Goal: Task Accomplishment & Management: Use online tool/utility

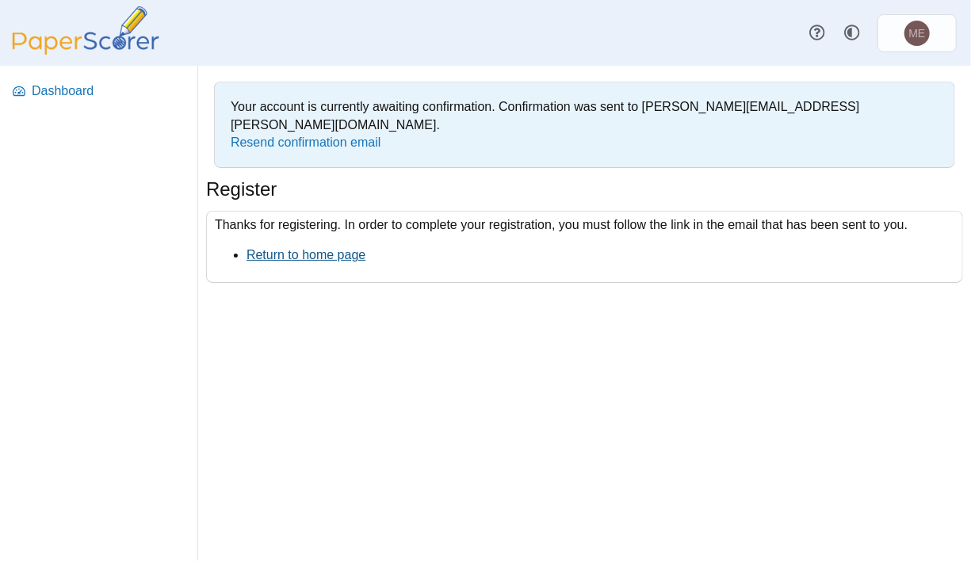
click at [266, 248] on link "Return to home page" at bounding box center [305, 254] width 119 height 13
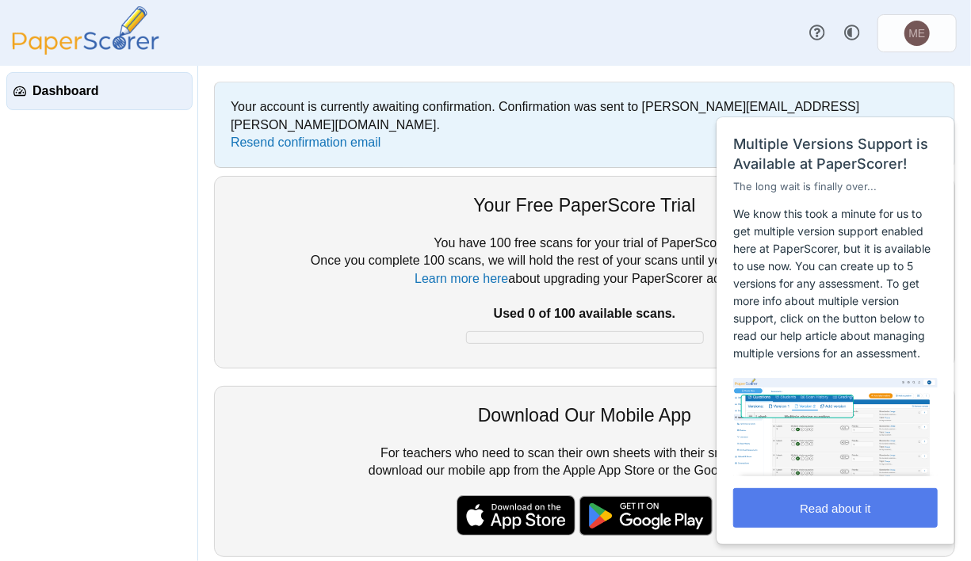
click at [266, 242] on div "You have 100 free scans for your trial of PaperScorer. Once you complete 100 sc…" at bounding box center [585, 293] width 708 height 117
click at [920, 78] on html "Close cross-small Multiple Versions Support is Available at PaperScorer! The lo…" at bounding box center [835, 78] width 255 height 0
click at [78, 103] on link "Dashboard" at bounding box center [99, 91] width 186 height 38
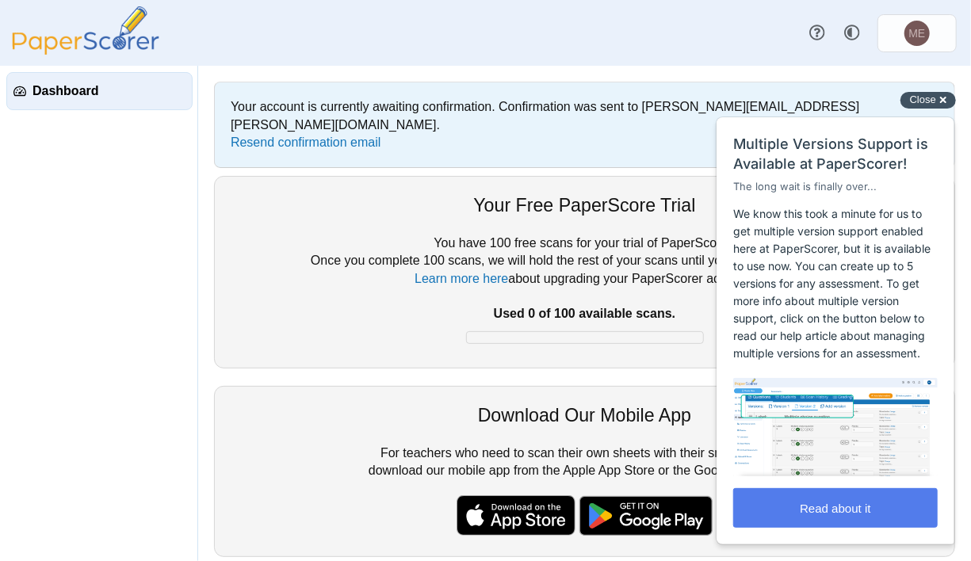
click at [914, 98] on span "Close" at bounding box center [922, 99] width 26 height 12
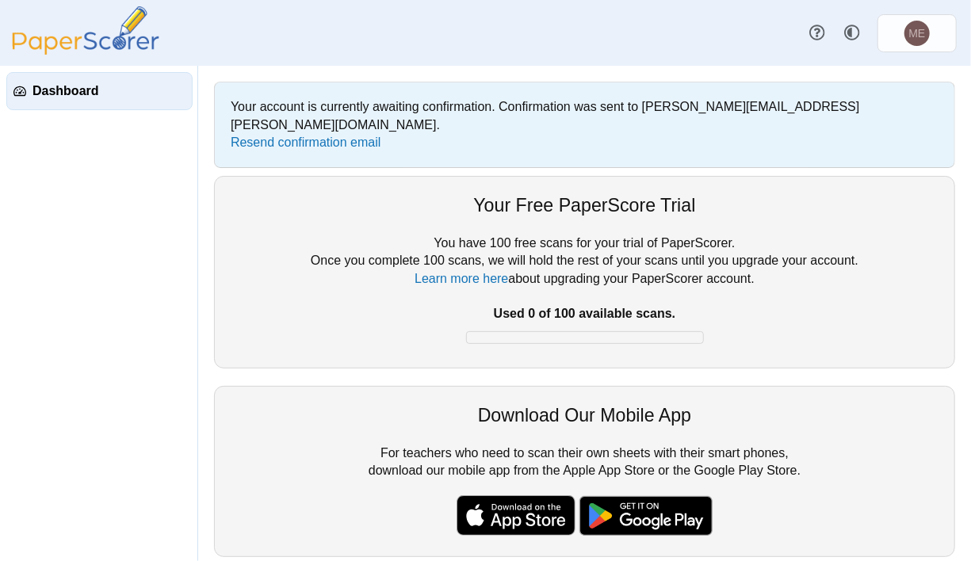
scroll to position [1, 0]
click at [271, 114] on div "Your account is currently awaiting confirmation. Confirmation was sent to melan…" at bounding box center [585, 124] width 724 height 69
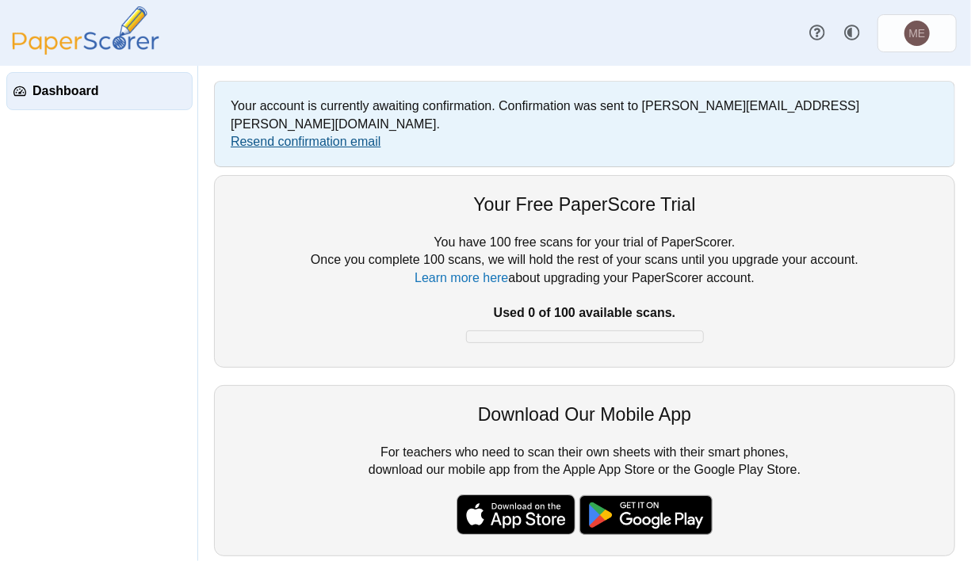
click at [273, 135] on link "Resend confirmation email" at bounding box center [306, 141] width 150 height 13
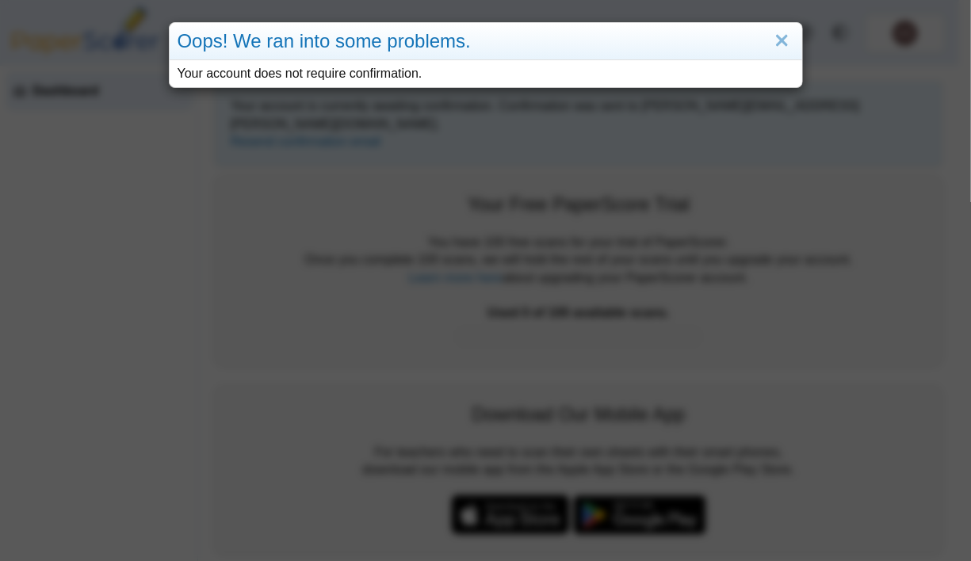
click at [789, 36] on div "Oops! We ran into some problems." at bounding box center [486, 41] width 632 height 37
click at [777, 38] on link "Close" at bounding box center [781, 41] width 25 height 27
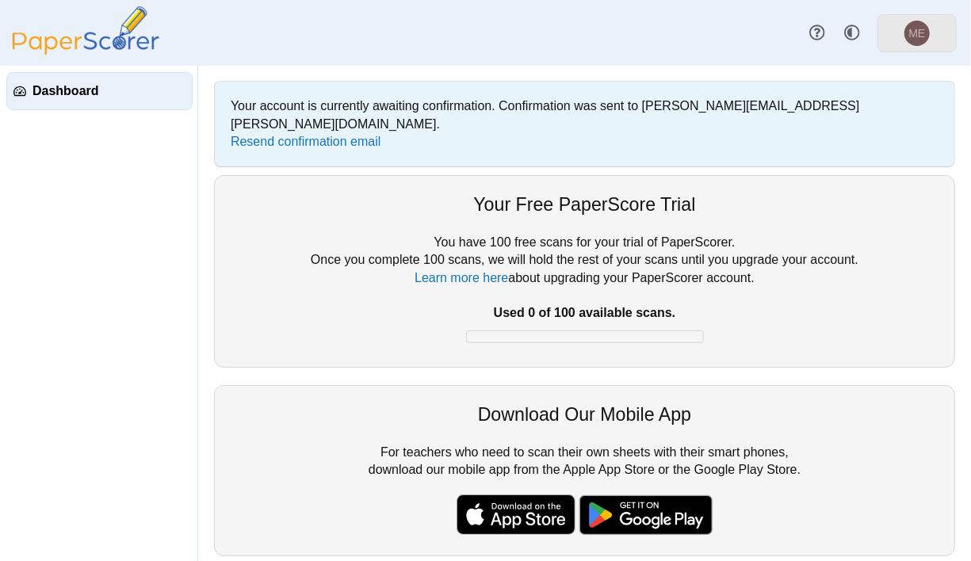
click at [918, 32] on span "ME" at bounding box center [917, 33] width 17 height 11
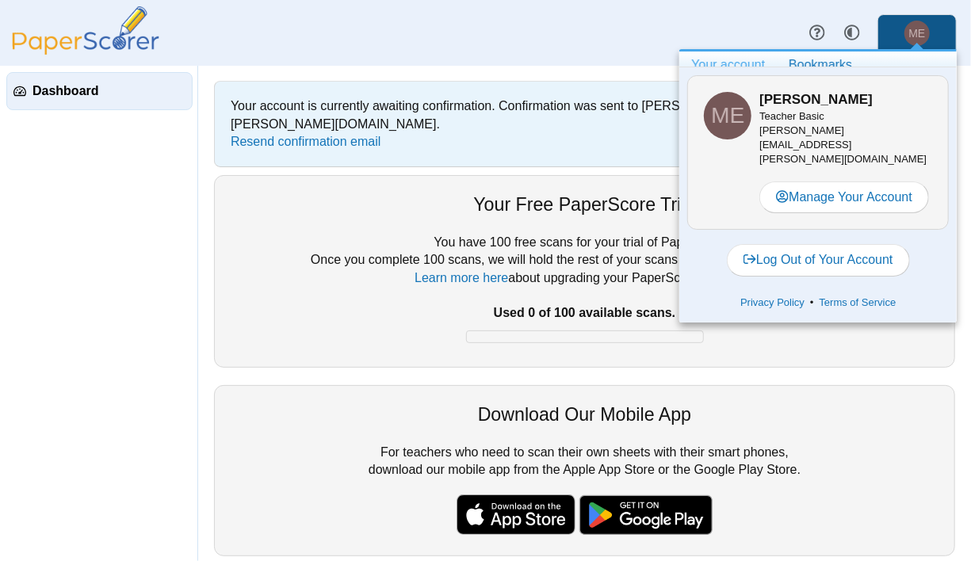
click at [918, 32] on span "ME" at bounding box center [917, 33] width 17 height 11
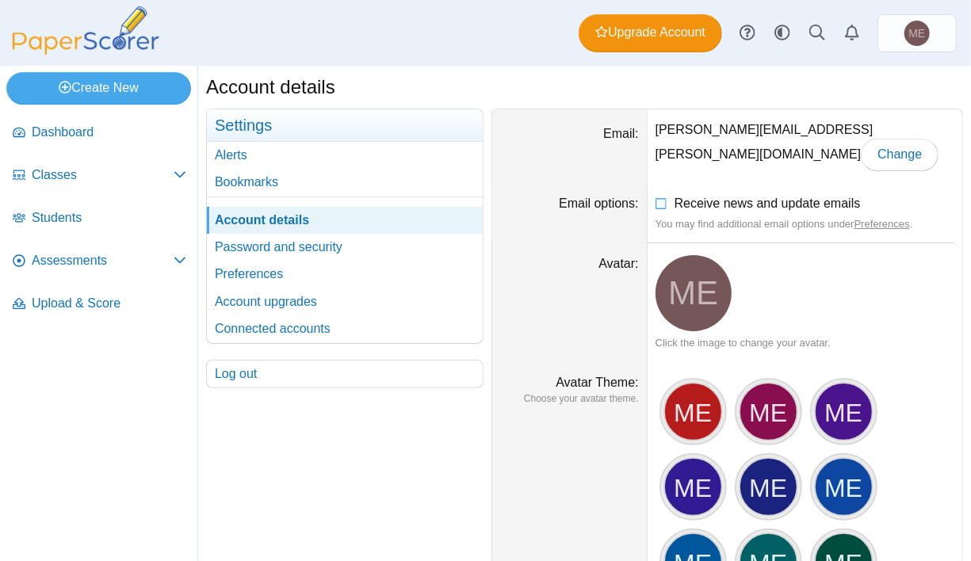
click at [41, 139] on span "Dashboard" at bounding box center [109, 132] width 155 height 17
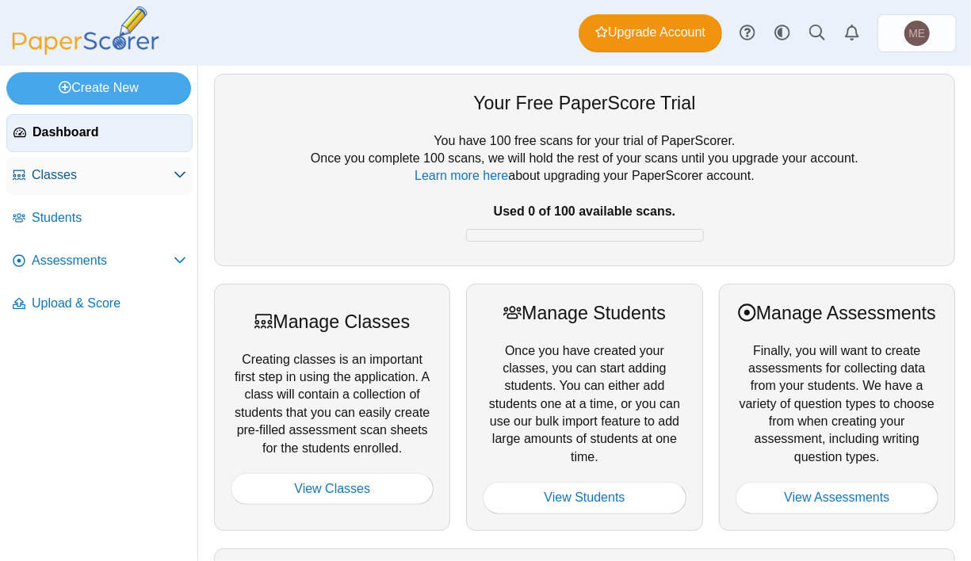
click at [48, 164] on link "Classes" at bounding box center [99, 176] width 186 height 38
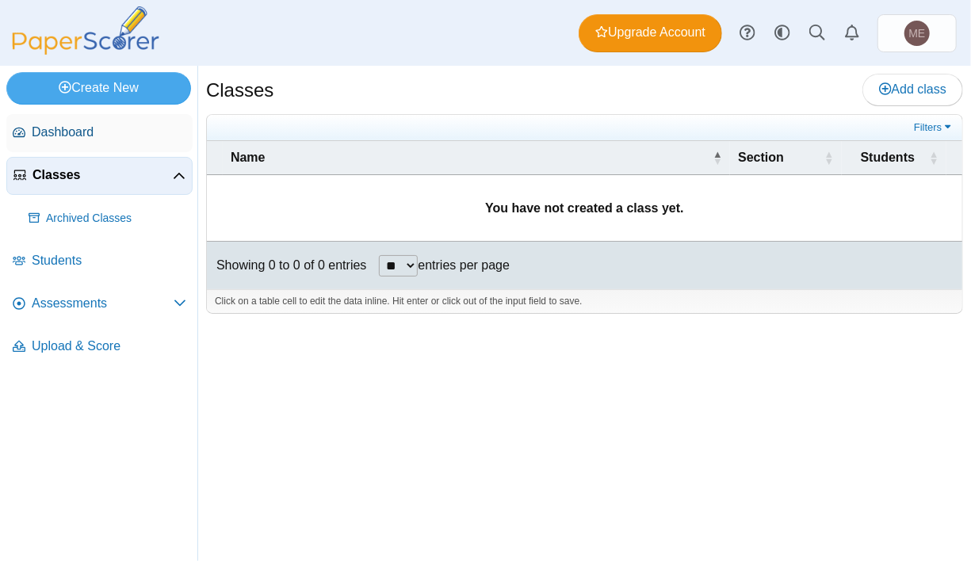
click at [28, 136] on link "Dashboard" at bounding box center [99, 133] width 186 height 38
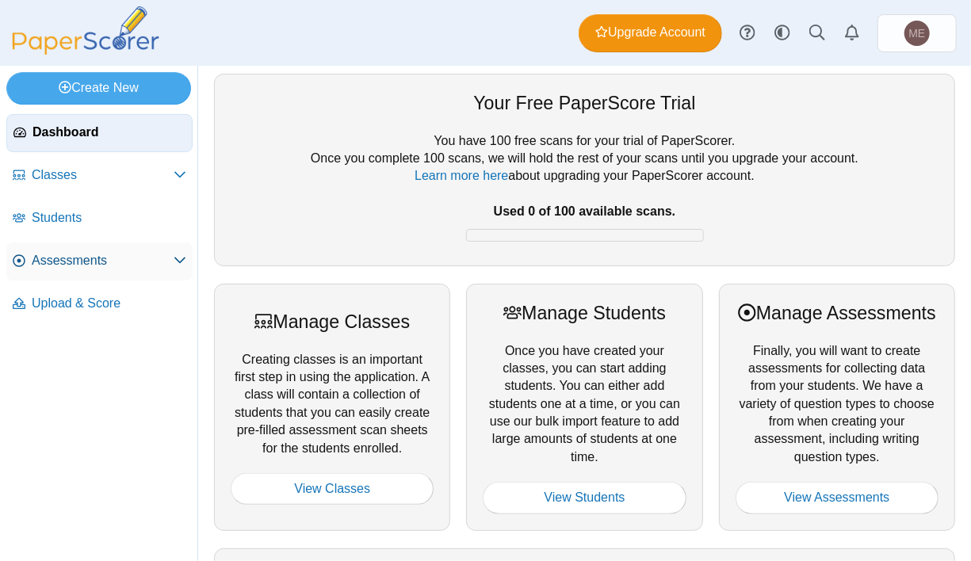
click at [63, 263] on span "Assessments" at bounding box center [103, 260] width 142 height 17
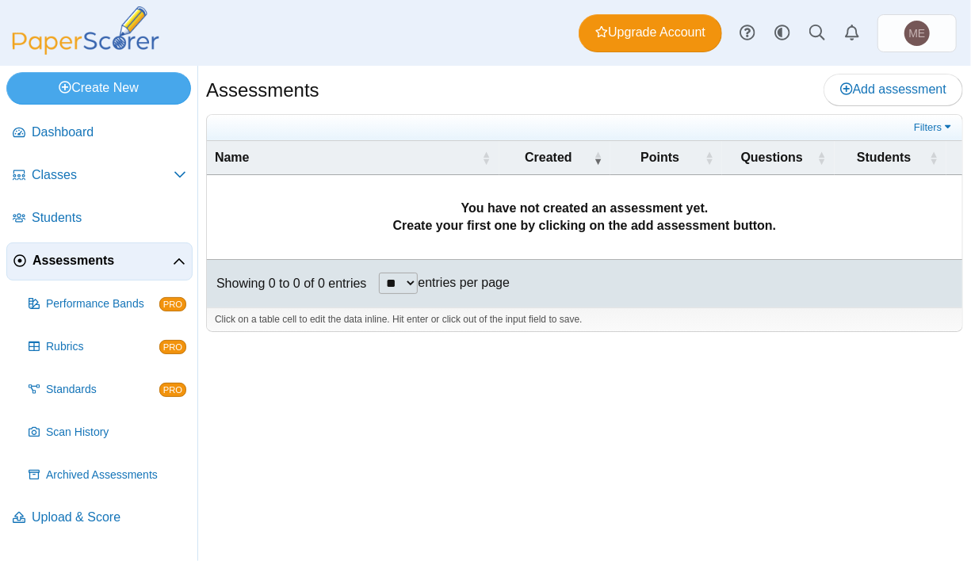
click at [411, 455] on div "Assessments Add assessment **" at bounding box center [584, 313] width 773 height 495
click at [85, 90] on link "Create New" at bounding box center [98, 88] width 185 height 32
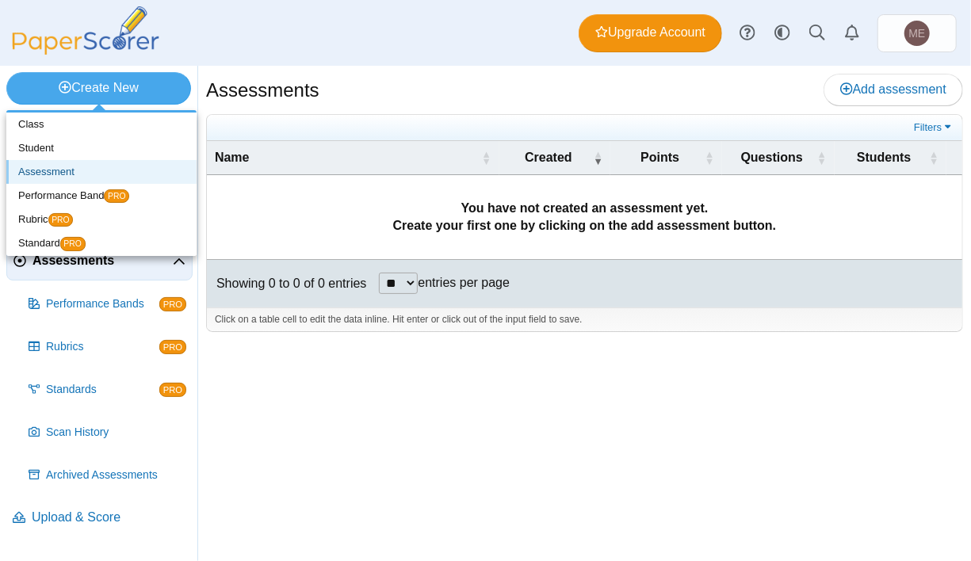
click at [82, 170] on link "Assessment" at bounding box center [101, 172] width 190 height 24
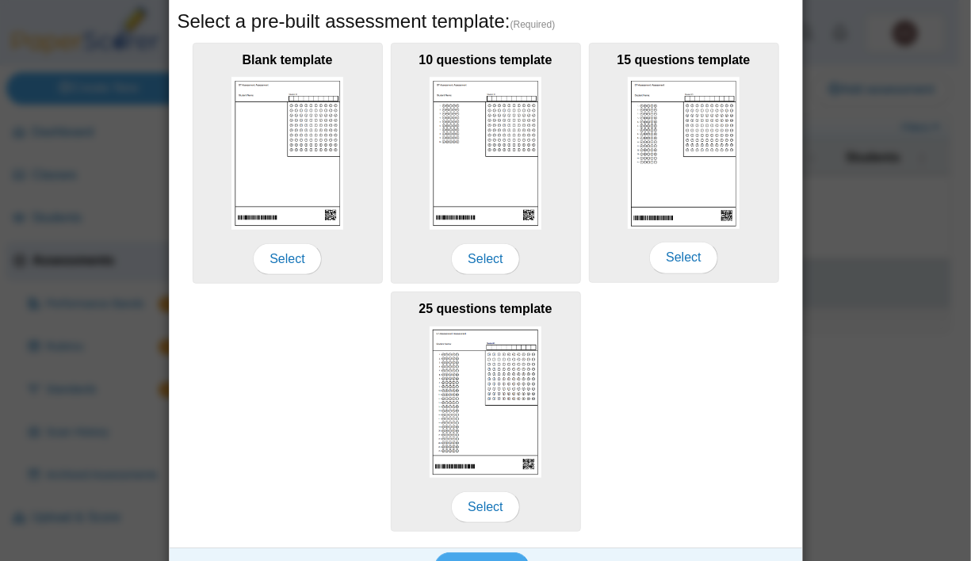
scroll to position [276, 0]
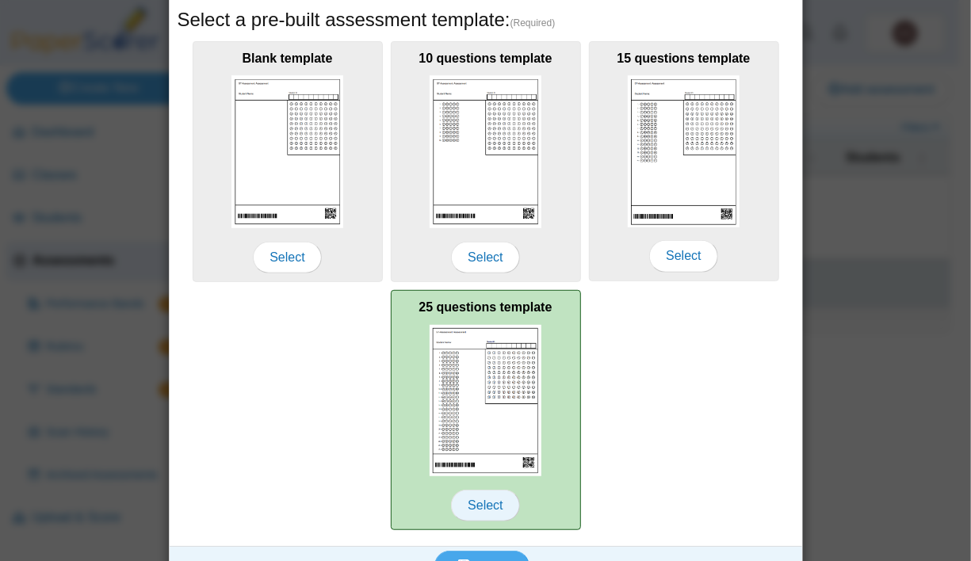
click at [479, 504] on span "Select" at bounding box center [485, 506] width 68 height 32
click at [478, 501] on span "Select" at bounding box center [485, 506] width 68 height 32
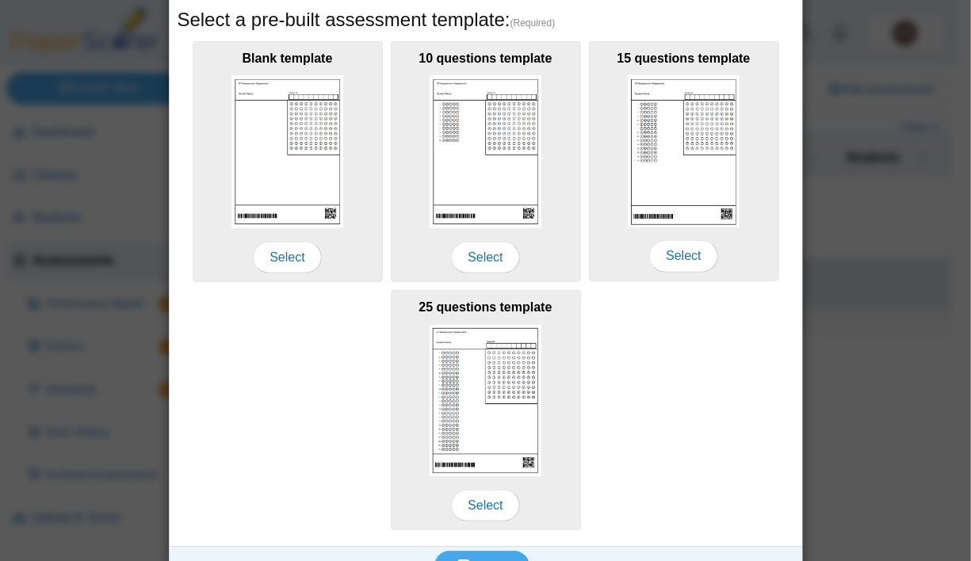
scroll to position [307, 0]
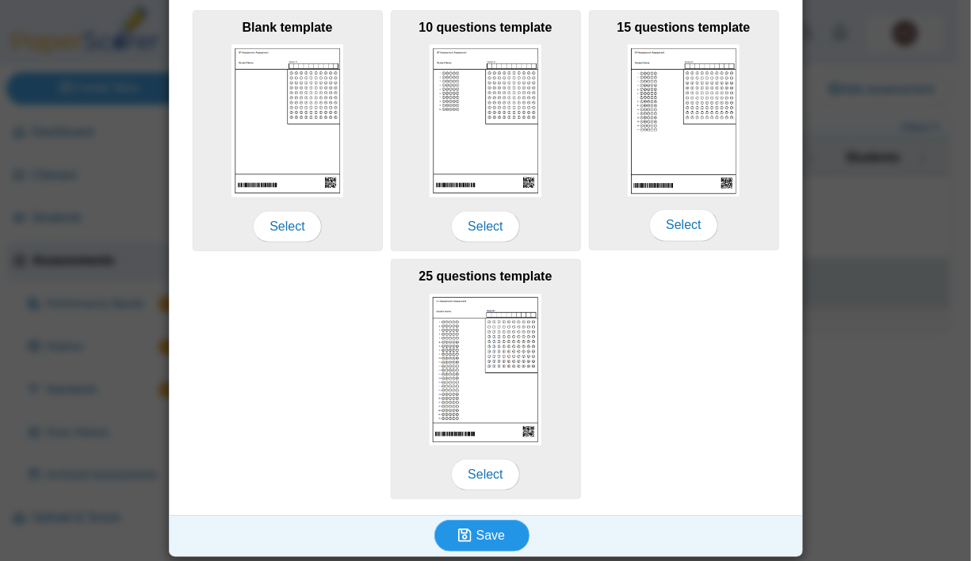
click at [451, 534] on button "Save" at bounding box center [481, 536] width 95 height 32
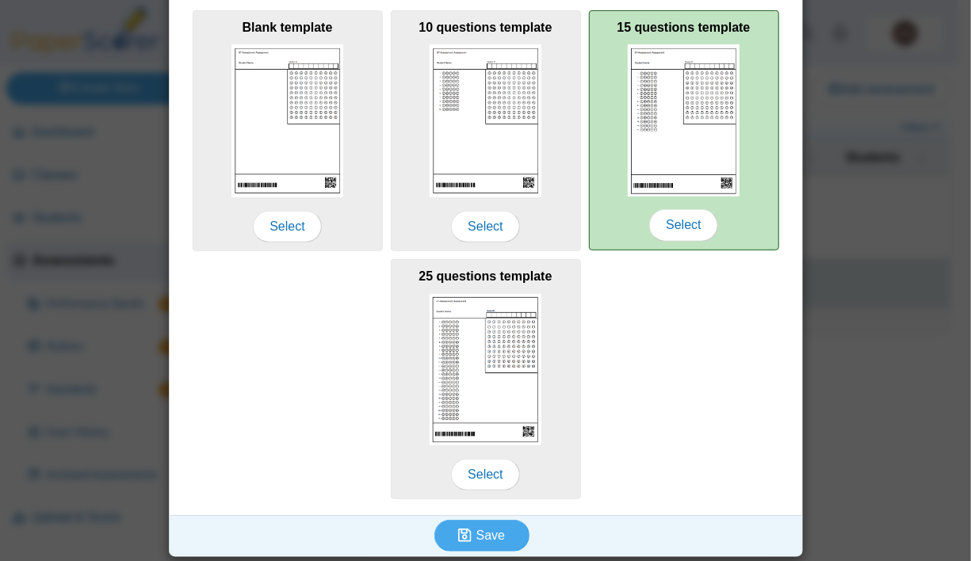
scroll to position [0, 0]
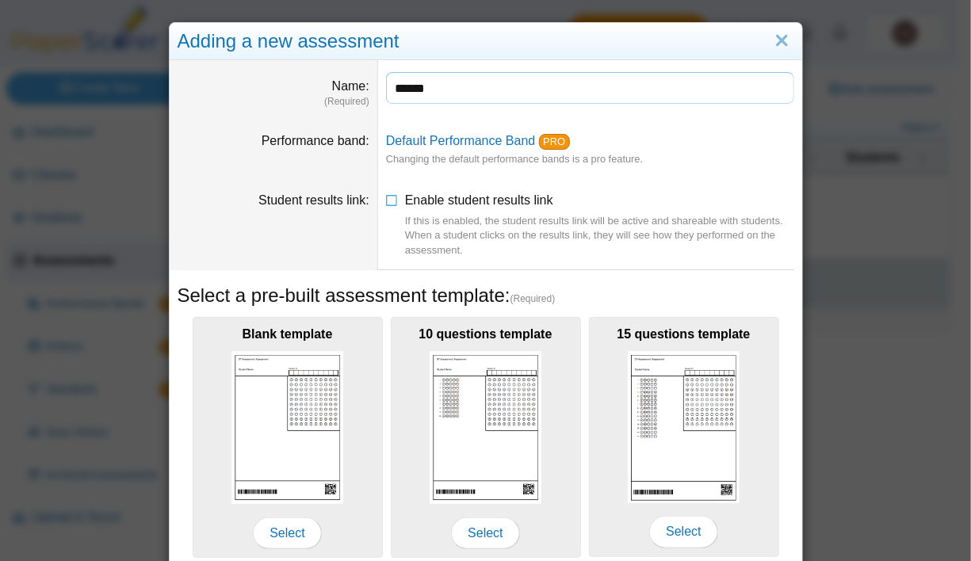
type input "******"
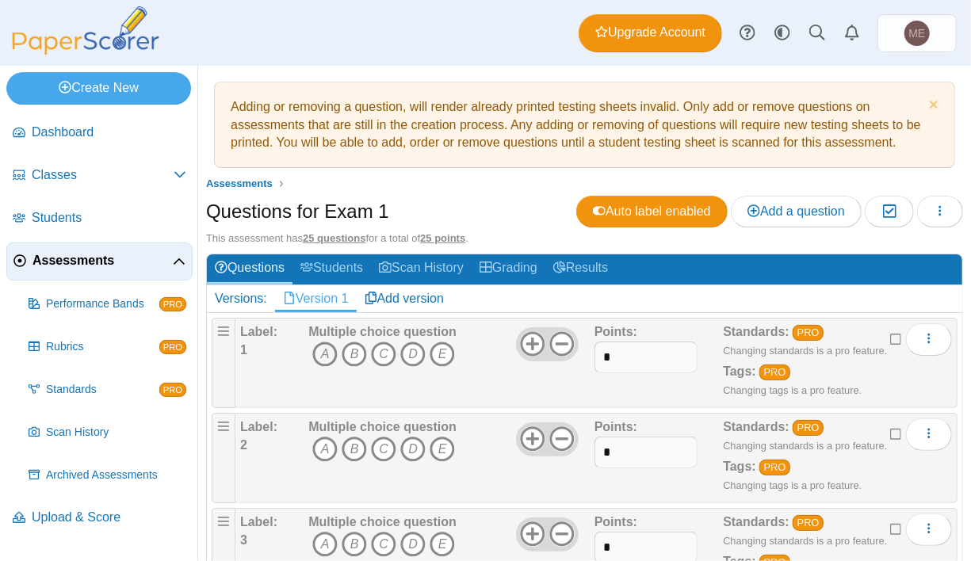
click at [326, 353] on icon "A" at bounding box center [324, 354] width 25 height 25
click at [363, 349] on icon "B" at bounding box center [354, 354] width 25 height 25
click at [352, 353] on icon "B" at bounding box center [354, 354] width 25 height 25
click at [321, 352] on icon "A" at bounding box center [324, 354] width 25 height 25
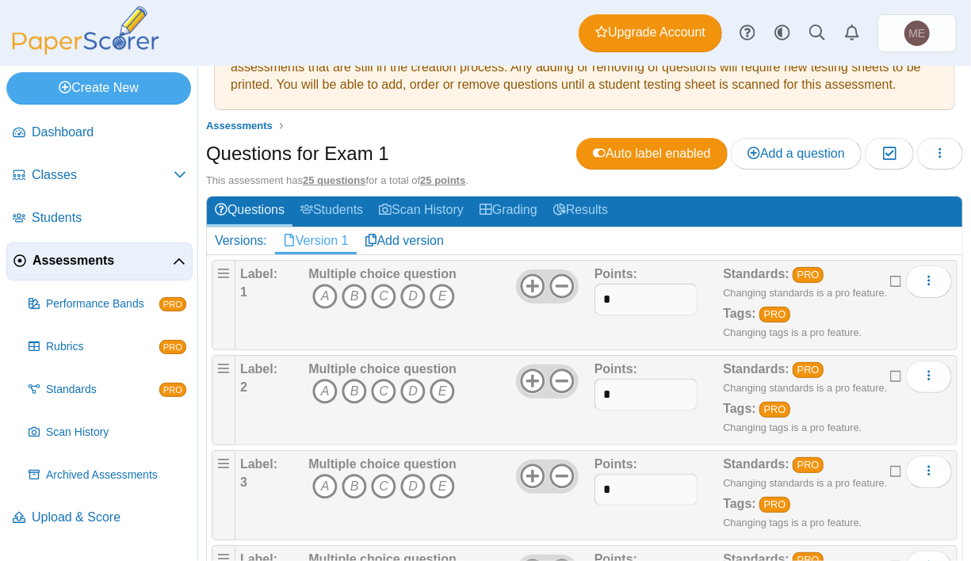
scroll to position [65, 0]
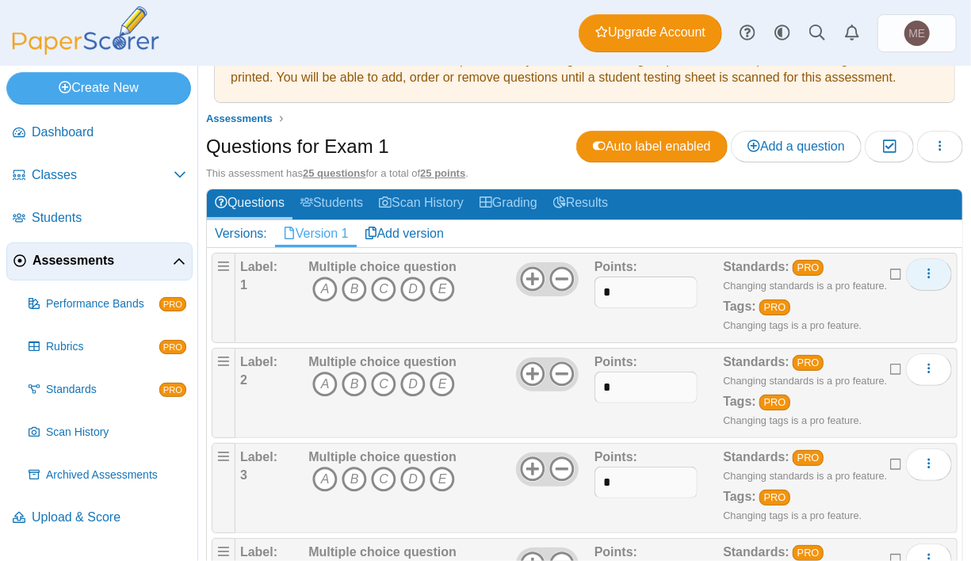
click at [928, 271] on button "More options" at bounding box center [929, 274] width 46 height 32
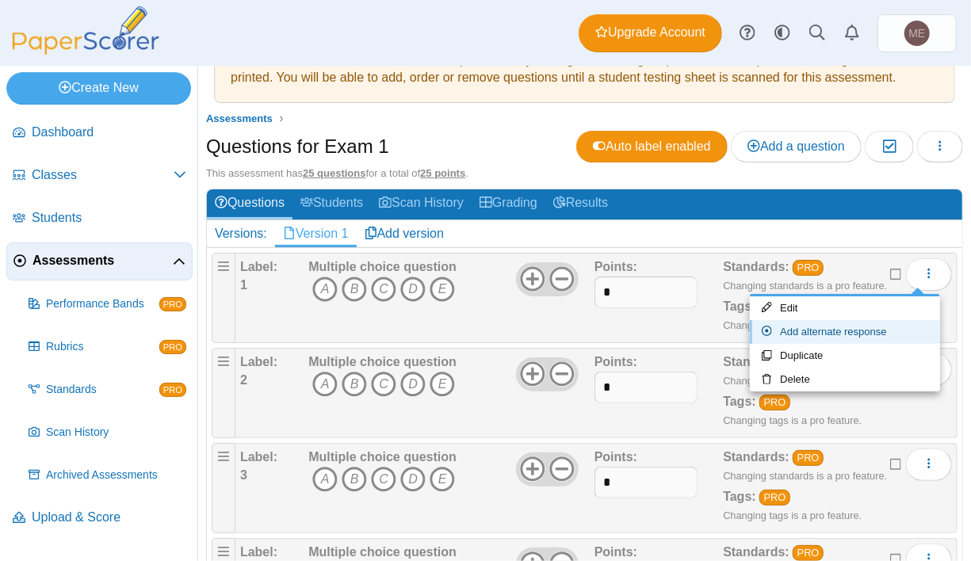
click at [920, 326] on link "Add alternate response" at bounding box center [845, 332] width 190 height 24
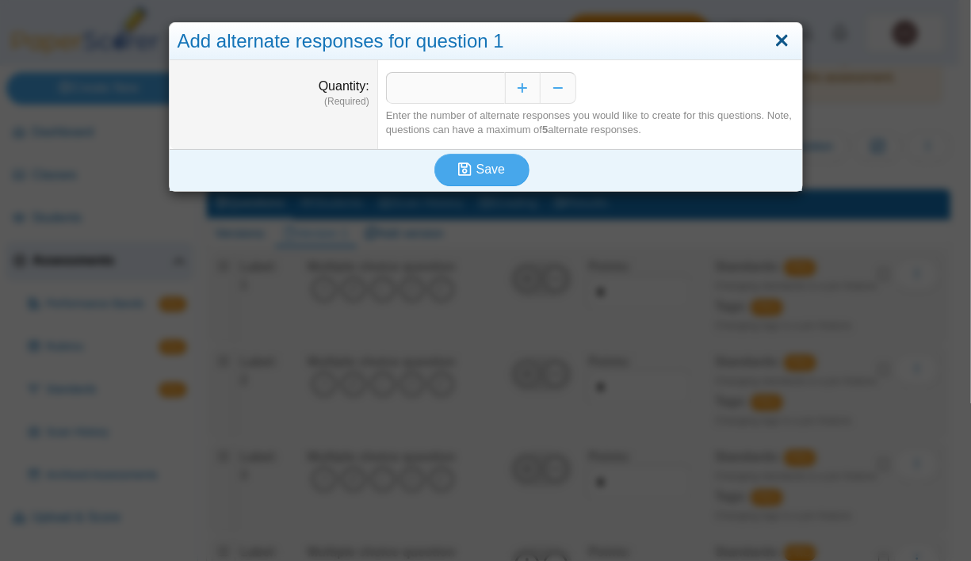
click at [781, 38] on link "Close" at bounding box center [781, 41] width 25 height 27
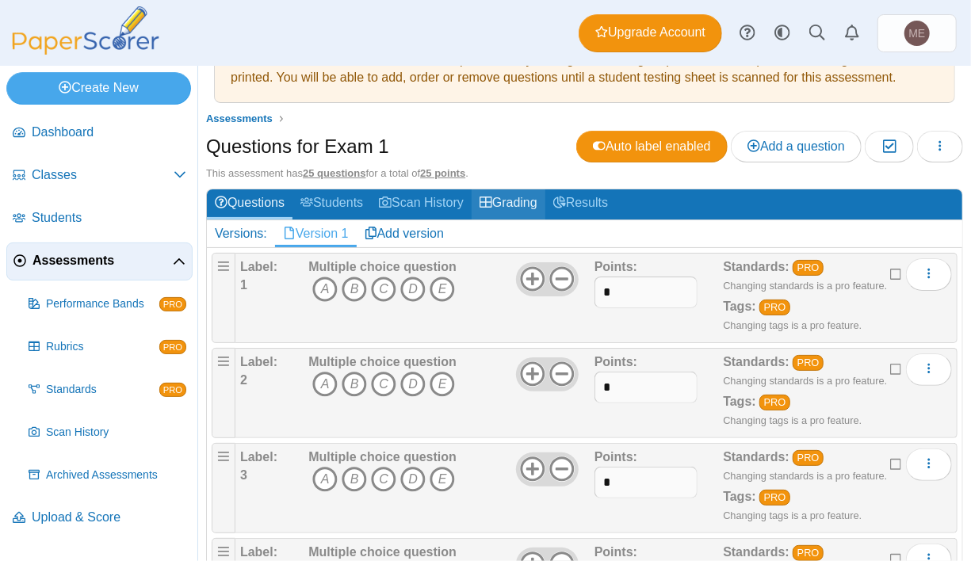
click at [517, 192] on link "Grading" at bounding box center [509, 203] width 74 height 29
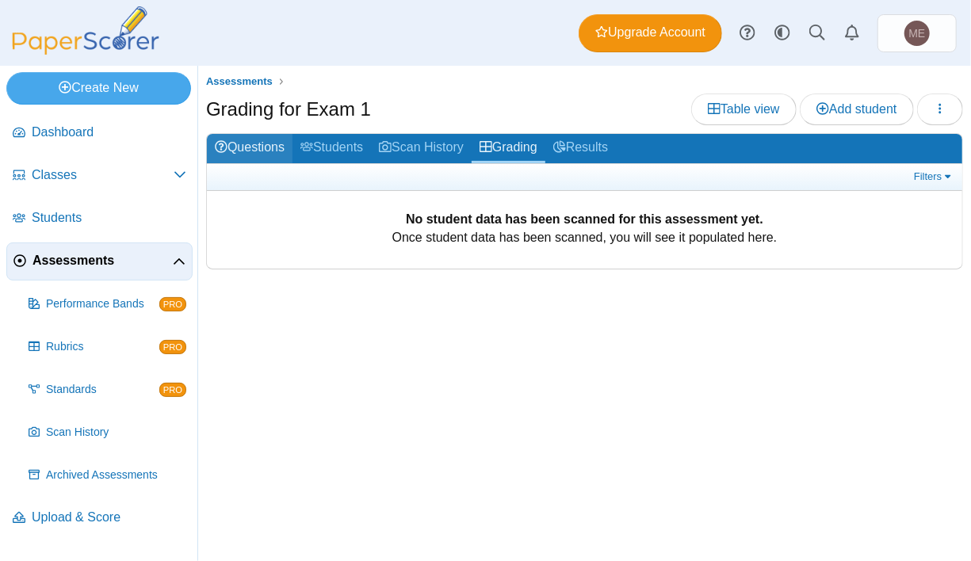
click at [230, 144] on link "Questions" at bounding box center [250, 148] width 86 height 29
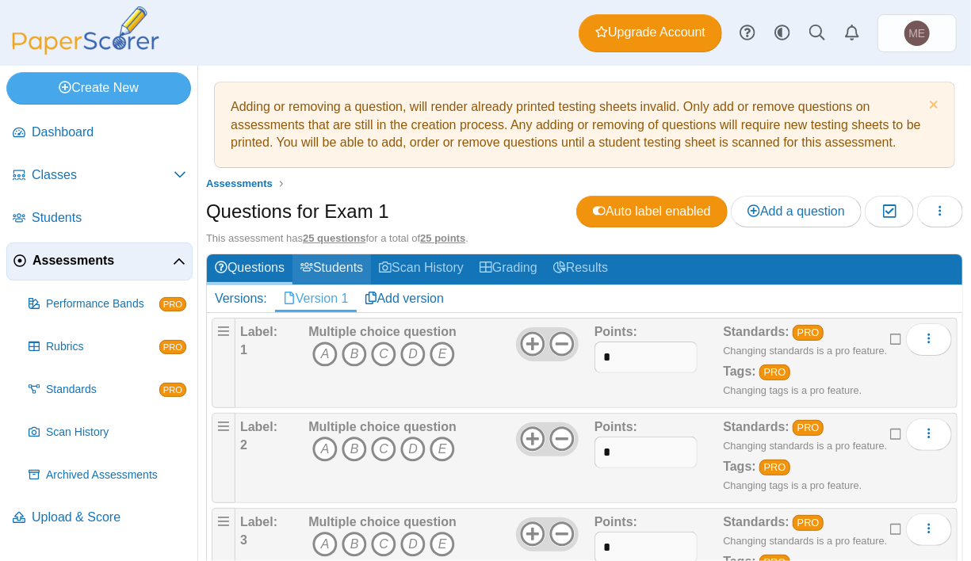
click at [369, 276] on link "Students" at bounding box center [331, 268] width 78 height 29
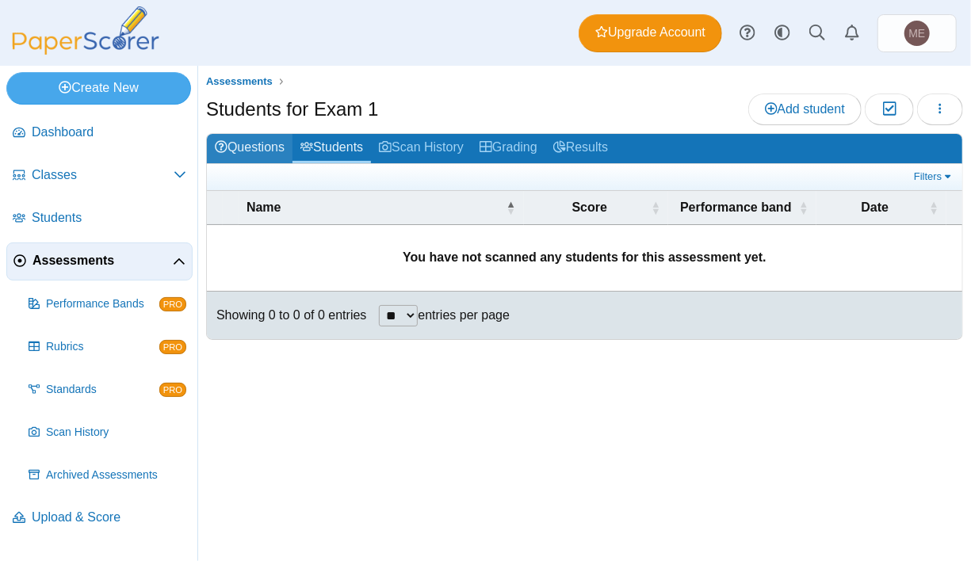
click at [251, 151] on link "Questions" at bounding box center [250, 148] width 86 height 29
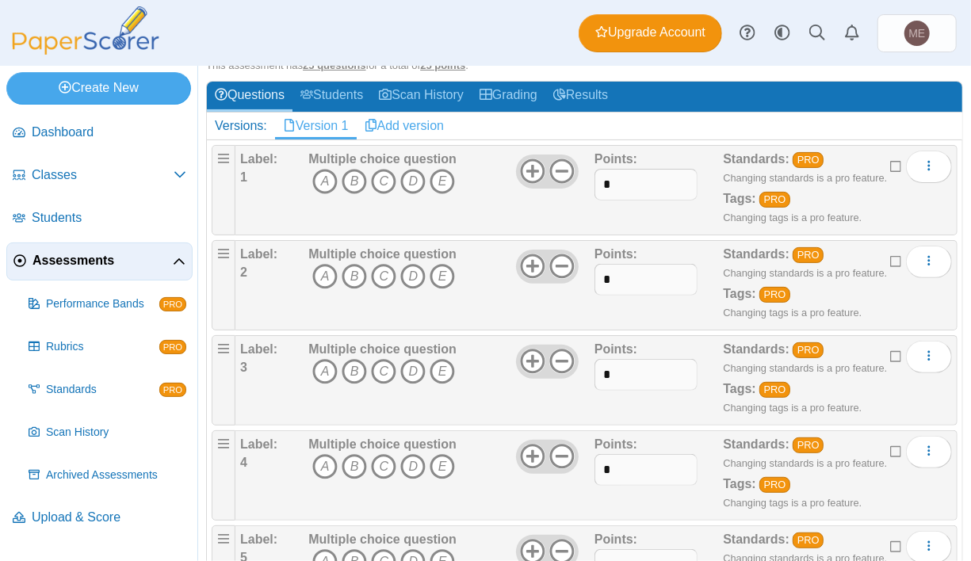
scroll to position [175, 0]
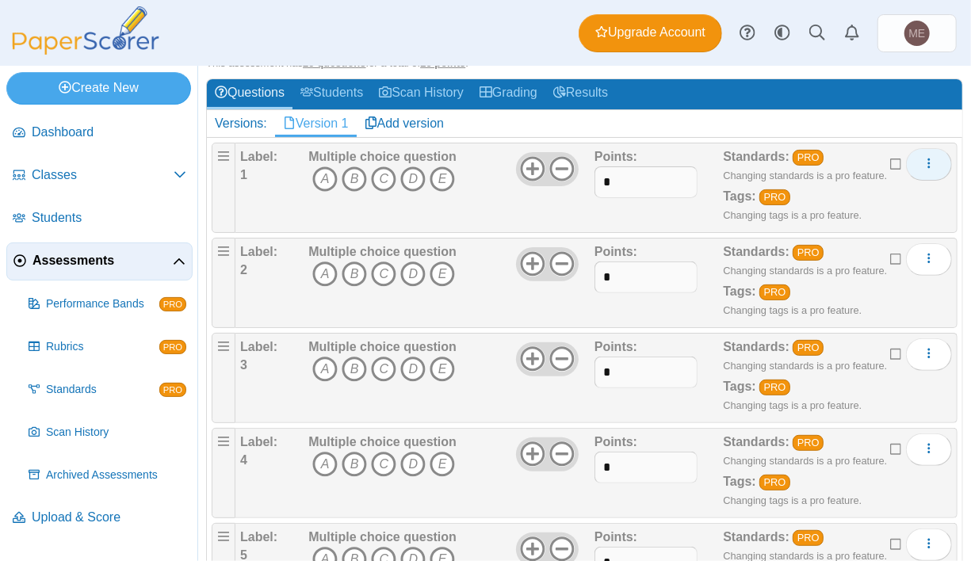
click at [922, 162] on icon "More options" at bounding box center [928, 163] width 13 height 13
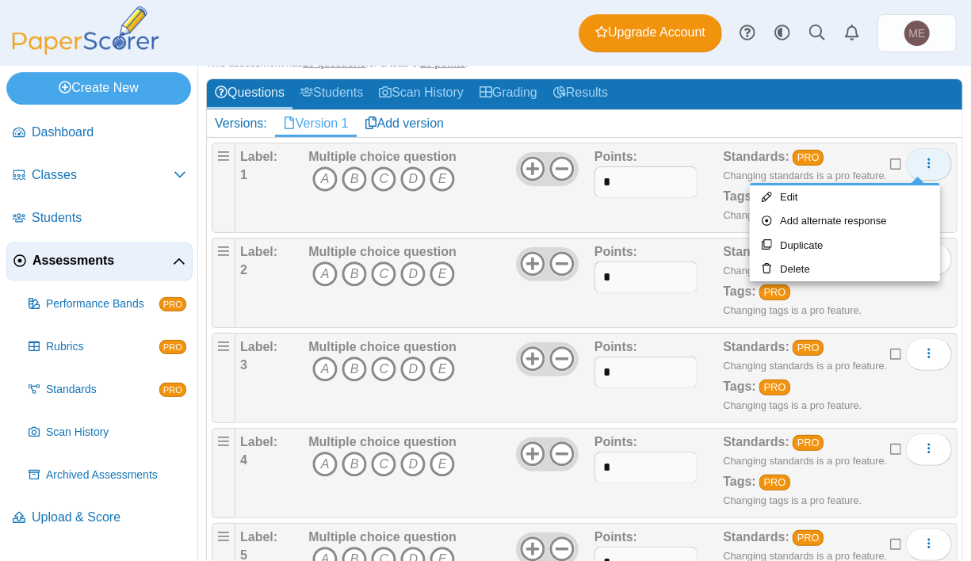
click at [922, 161] on icon "More options" at bounding box center [928, 163] width 13 height 13
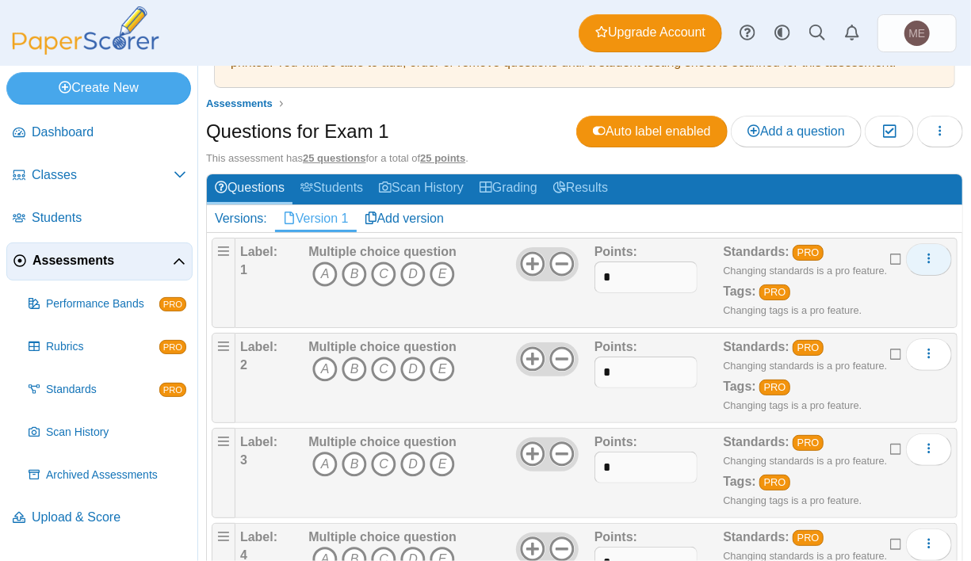
scroll to position [79, 0]
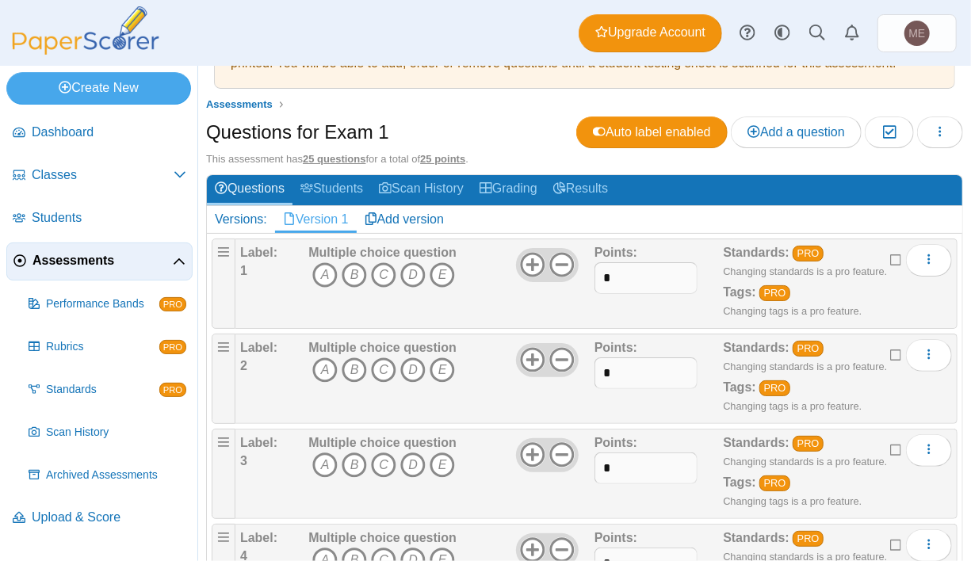
click at [245, 222] on div "Versions:" at bounding box center [241, 219] width 68 height 27
click at [426, 214] on link "Add version" at bounding box center [405, 219] width 96 height 27
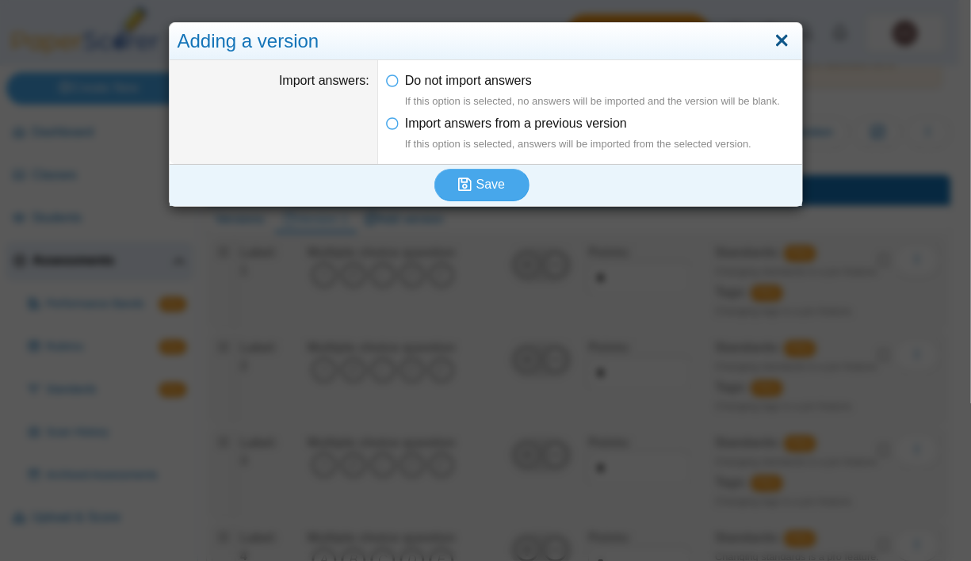
click at [772, 41] on link "Close" at bounding box center [781, 41] width 25 height 27
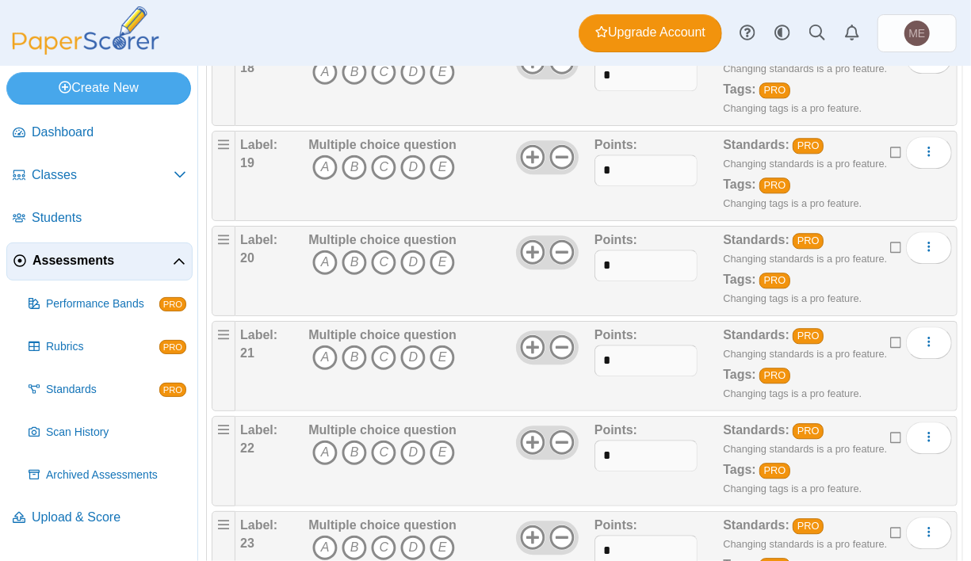
scroll to position [2151, 0]
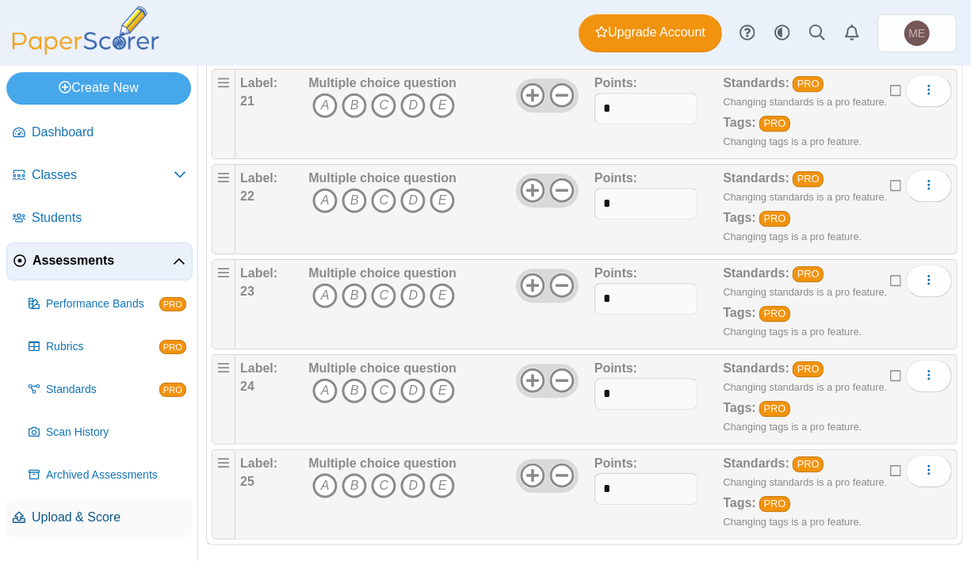
click at [136, 514] on span "Upload & Score" at bounding box center [109, 517] width 155 height 17
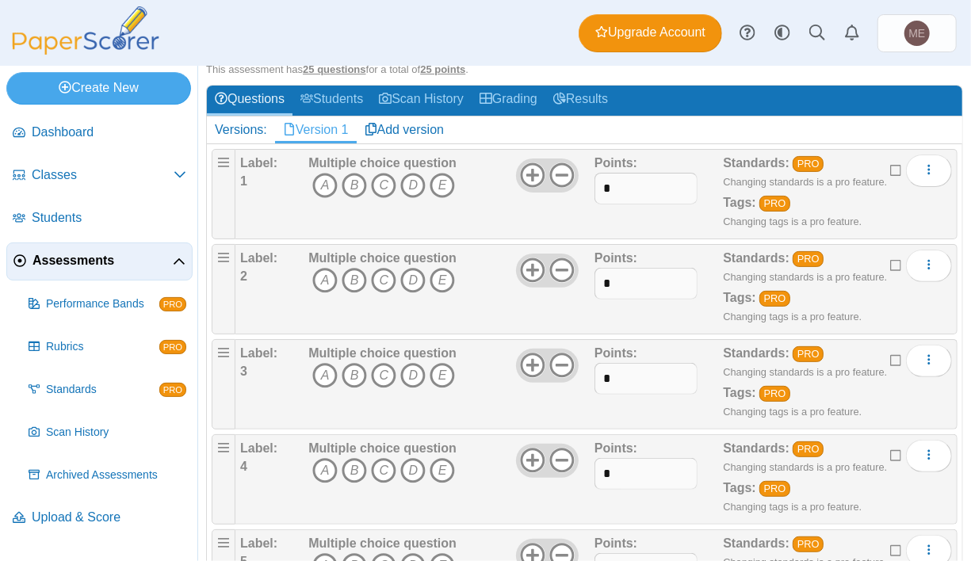
scroll to position [170, 0]
